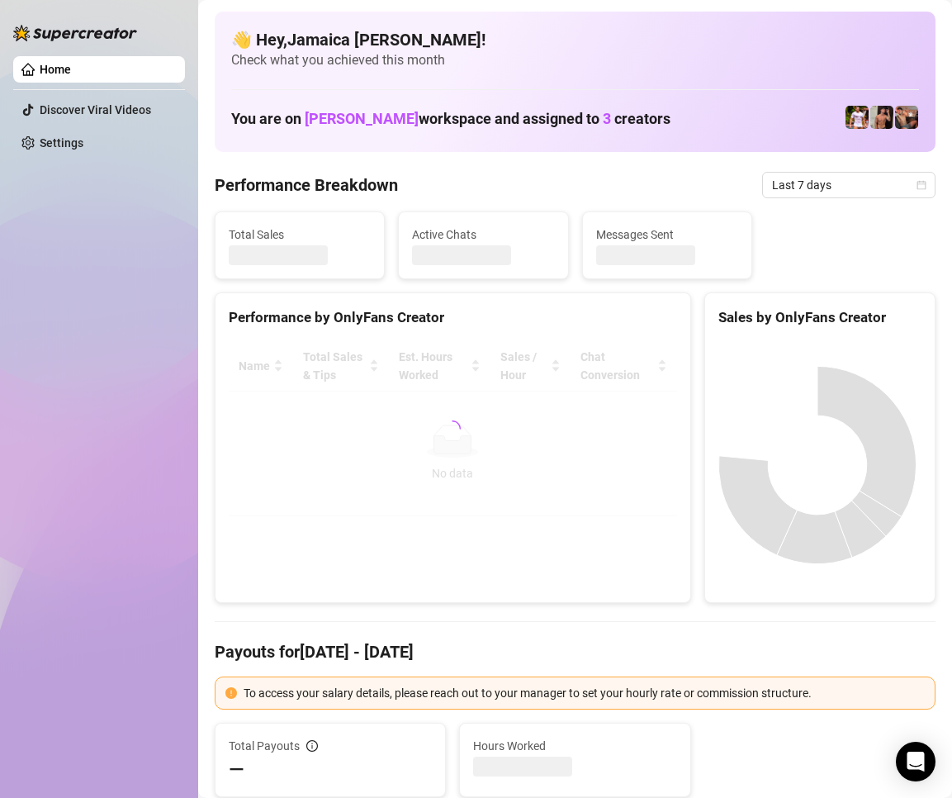
drag, startPoint x: 852, startPoint y: 181, endPoint x: 858, endPoint y: 206, distance: 25.4
click at [852, 182] on span "Last 7 days" at bounding box center [849, 185] width 154 height 25
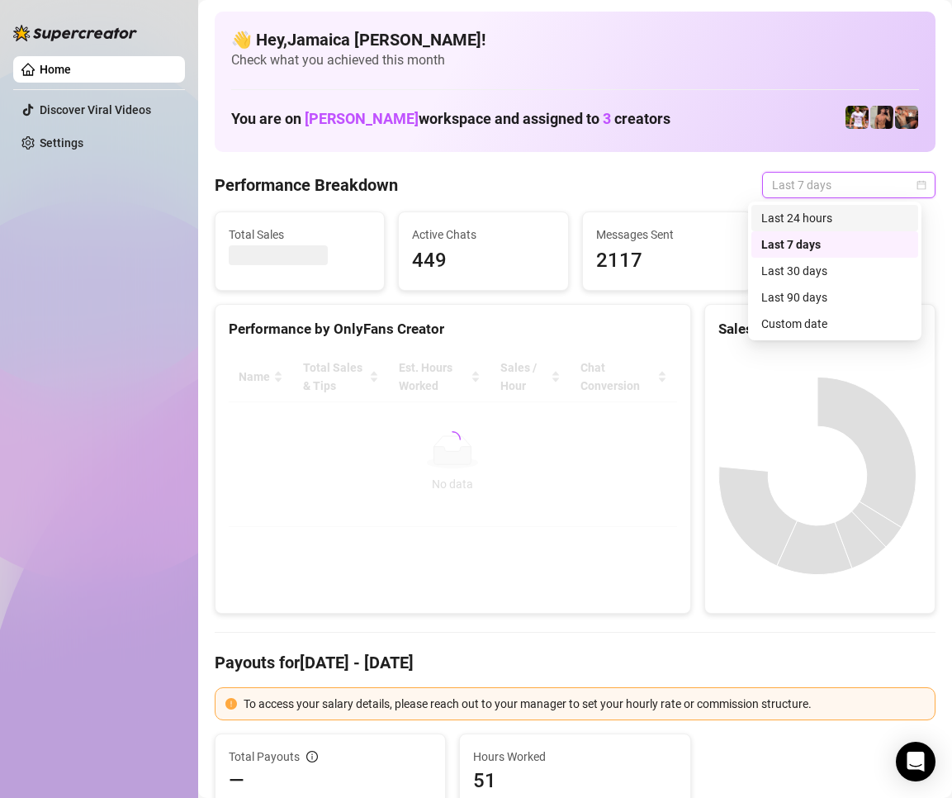
drag, startPoint x: 852, startPoint y: 217, endPoint x: 791, endPoint y: 325, distance: 124.3
click at [852, 217] on div "Last 24 hours" at bounding box center [835, 218] width 147 height 18
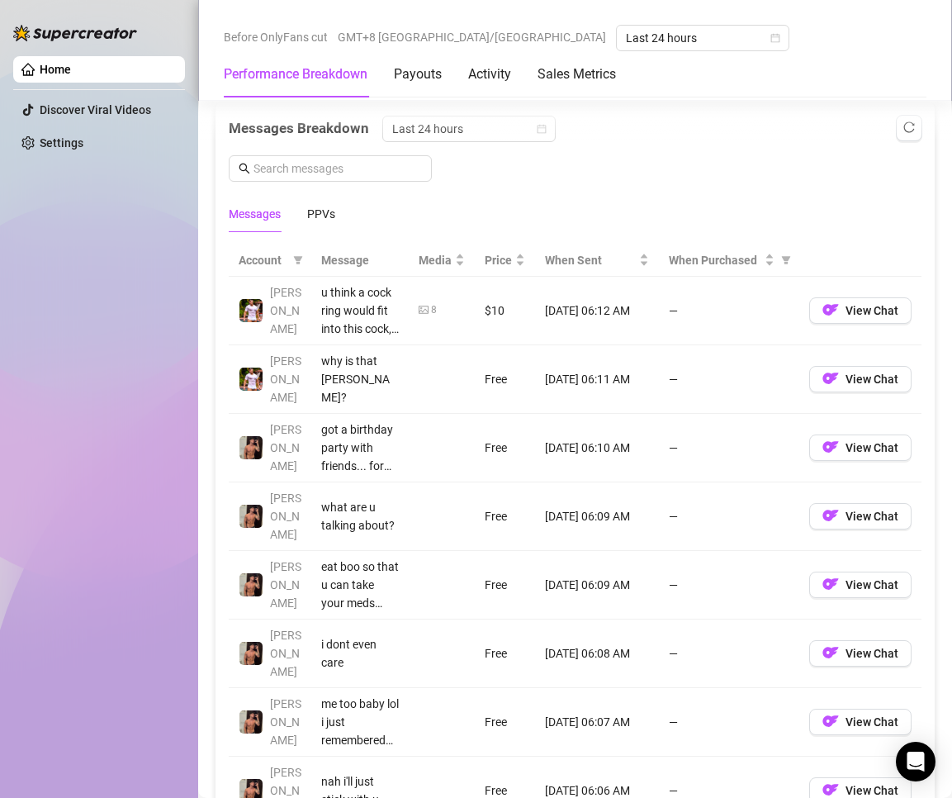
scroll to position [1322, 0]
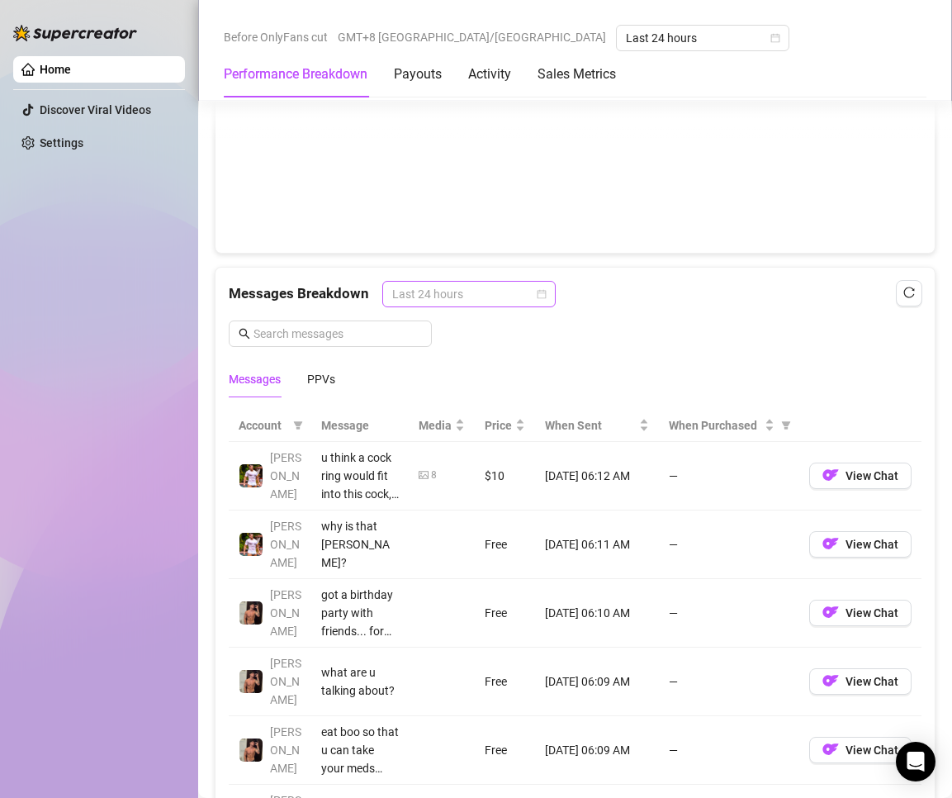
click at [434, 304] on span "Last 24 hours" at bounding box center [469, 294] width 154 height 25
click at [469, 335] on div "Last 24 hours" at bounding box center [467, 327] width 147 height 18
click at [299, 395] on div "Messages PPVs" at bounding box center [282, 379] width 107 height 38
click at [313, 385] on div "PPVs" at bounding box center [321, 379] width 28 height 18
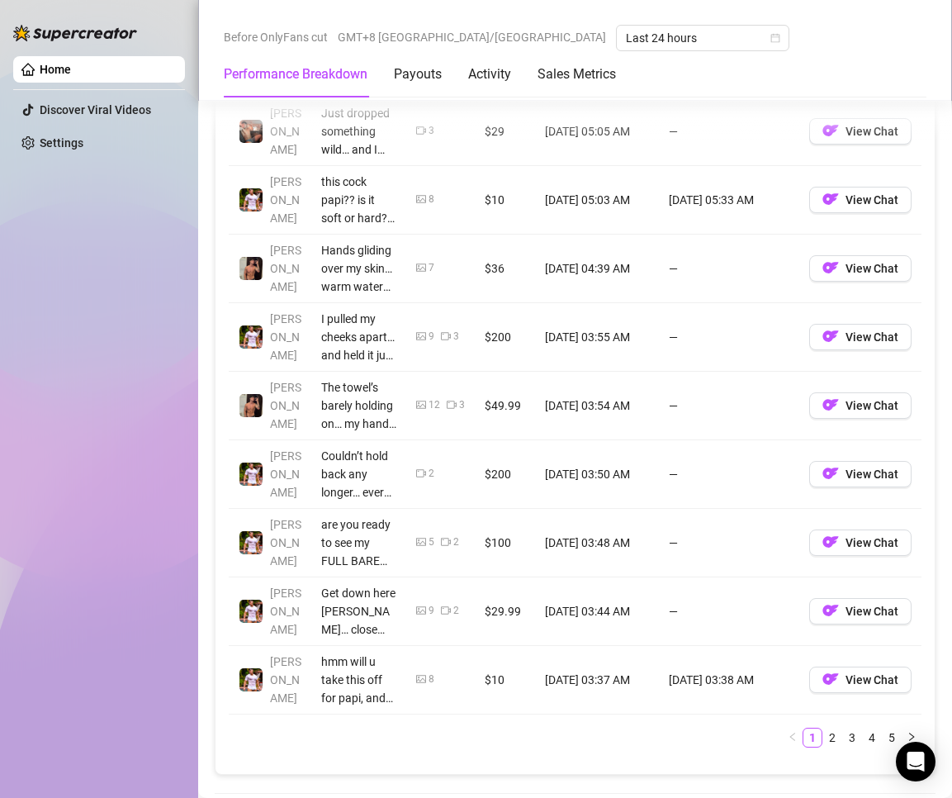
scroll to position [1817, 0]
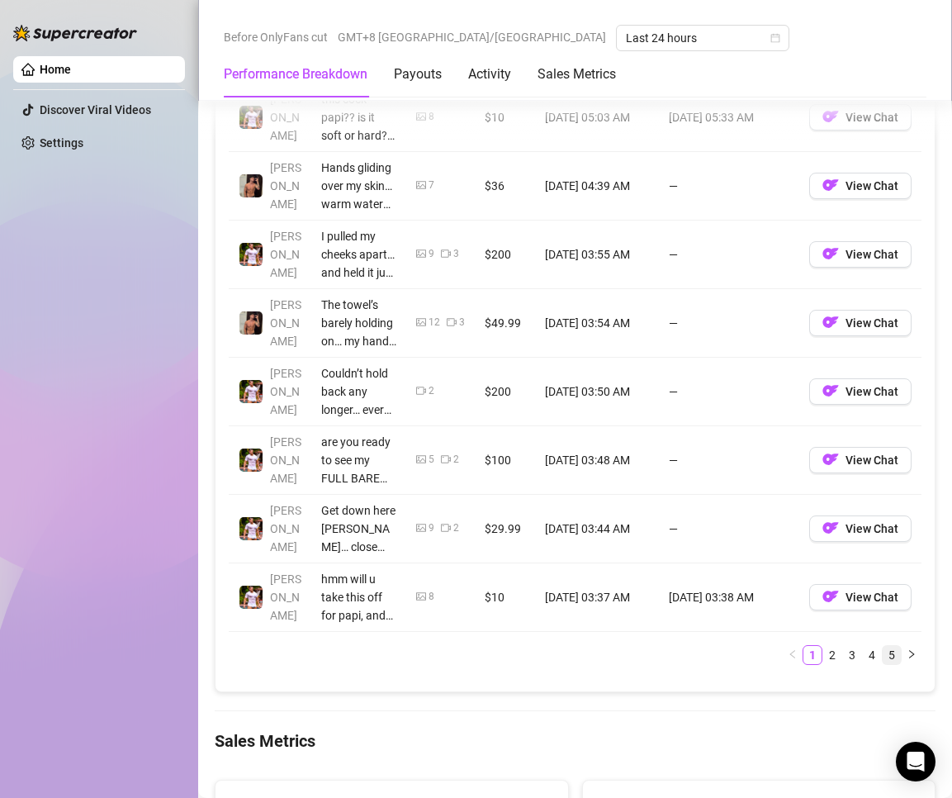
click at [886, 656] on link "5" at bounding box center [892, 655] width 18 height 18
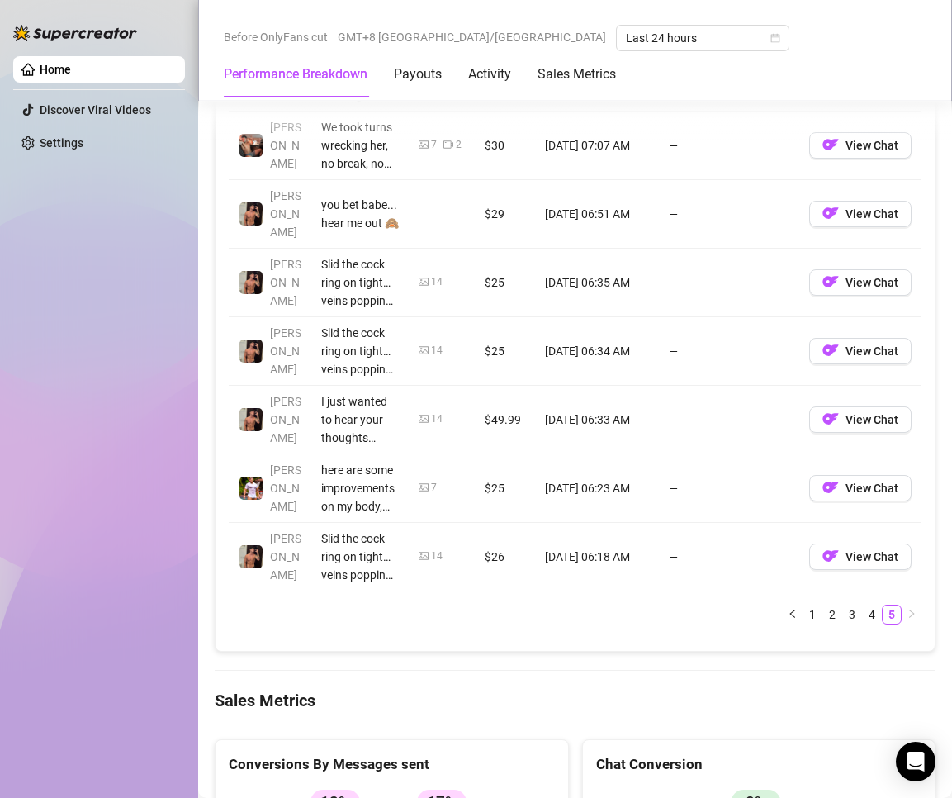
scroll to position [1569, 0]
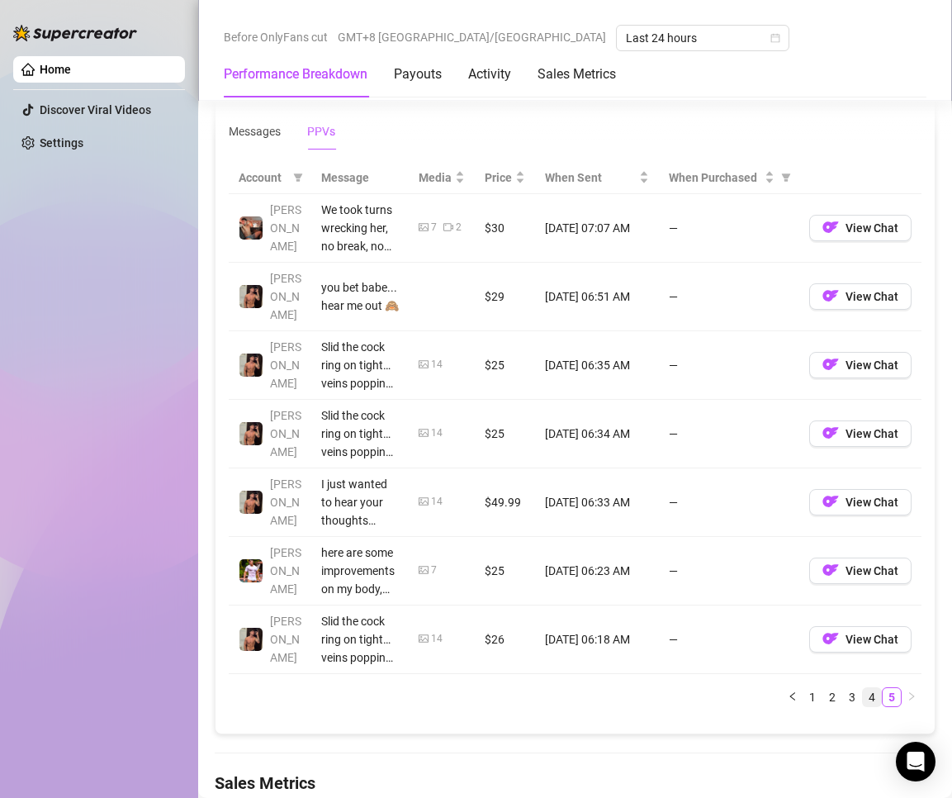
click at [863, 692] on link "4" at bounding box center [872, 697] width 18 height 18
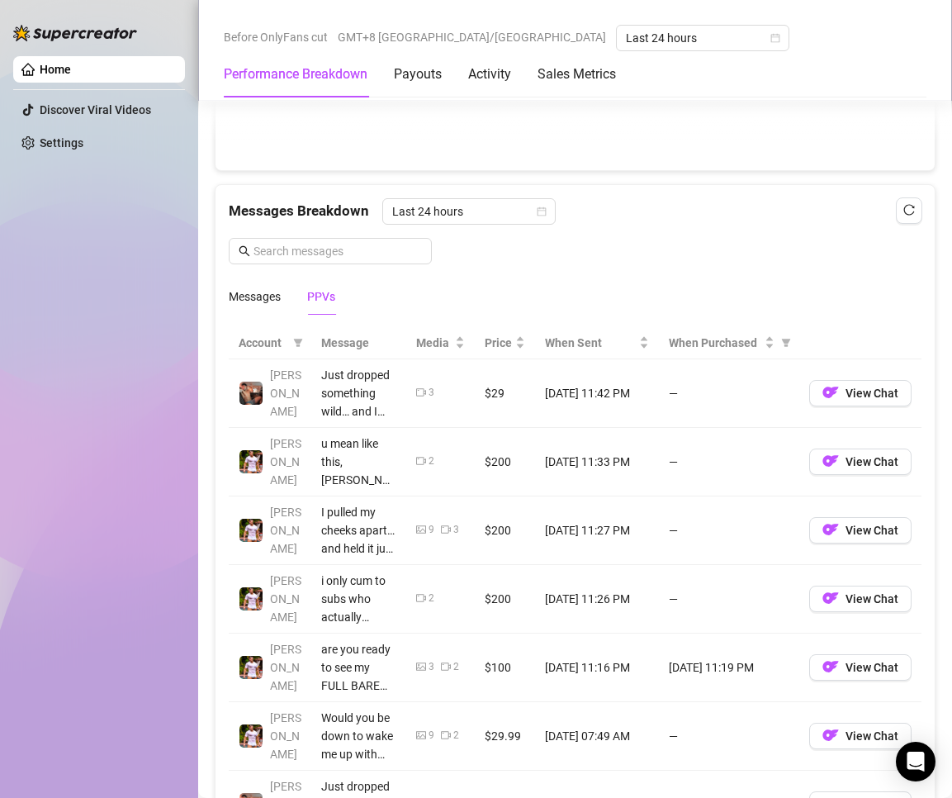
scroll to position [1817, 0]
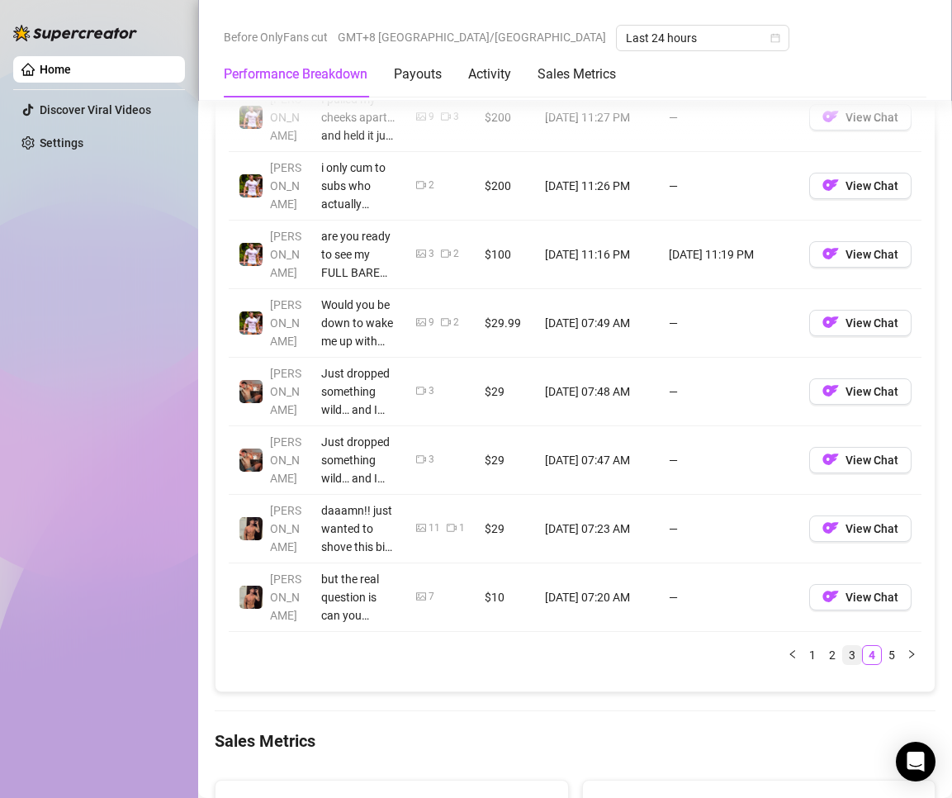
click at [843, 655] on link "3" at bounding box center [852, 655] width 18 height 18
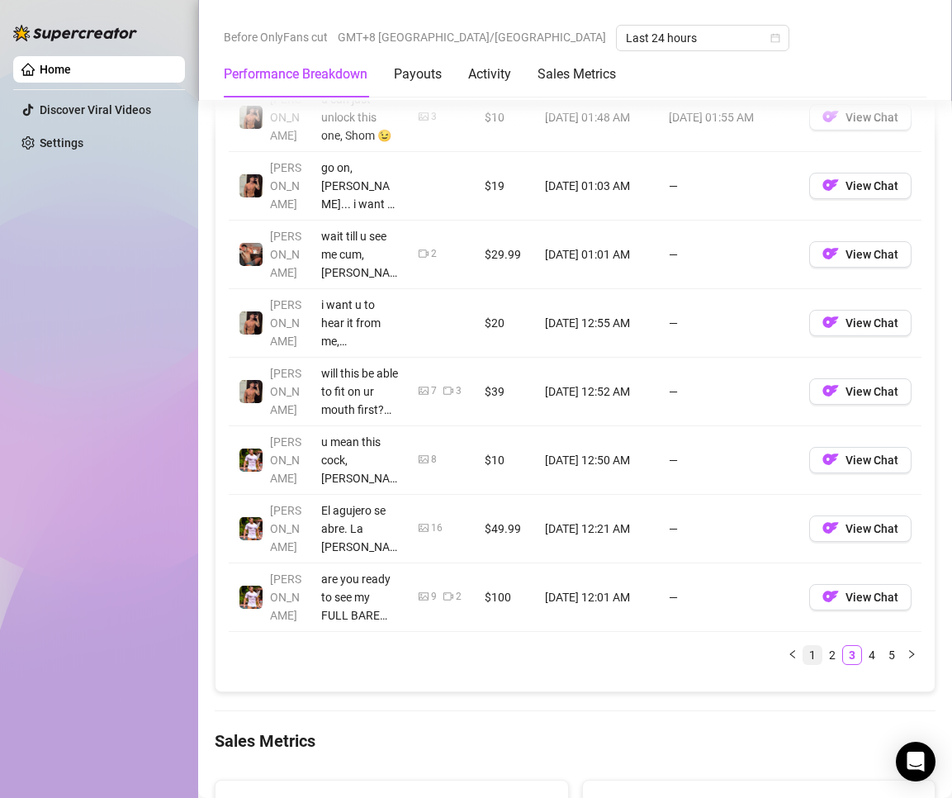
click at [804, 653] on link "1" at bounding box center [813, 655] width 18 height 18
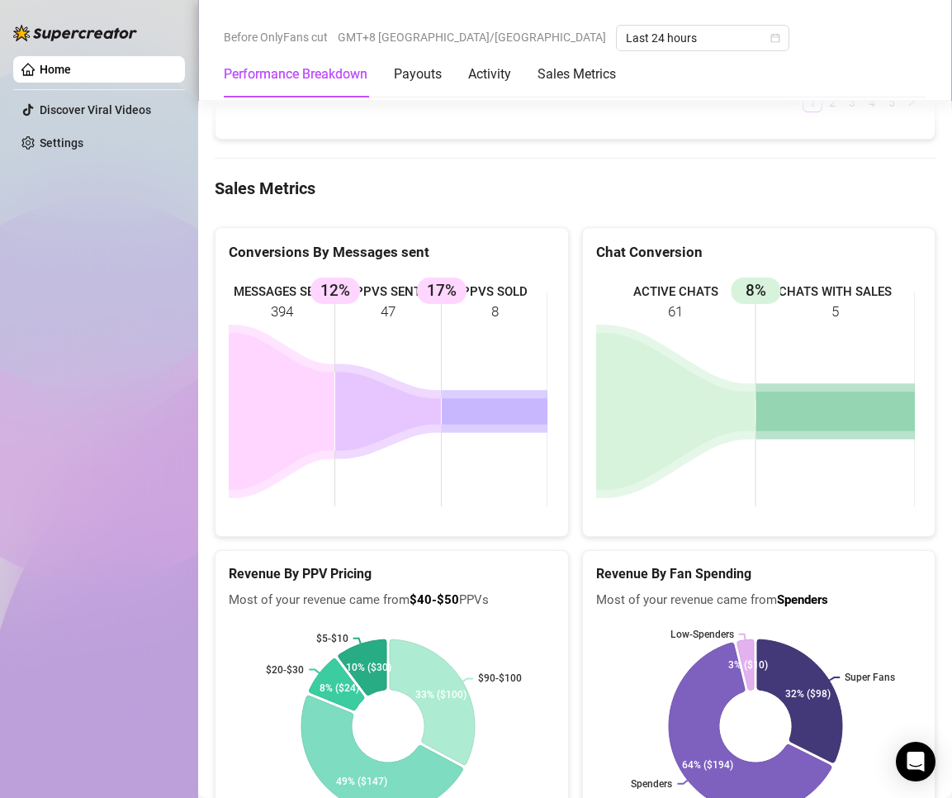
scroll to position [2287, 0]
